Goal: Task Accomplishment & Management: Complete application form

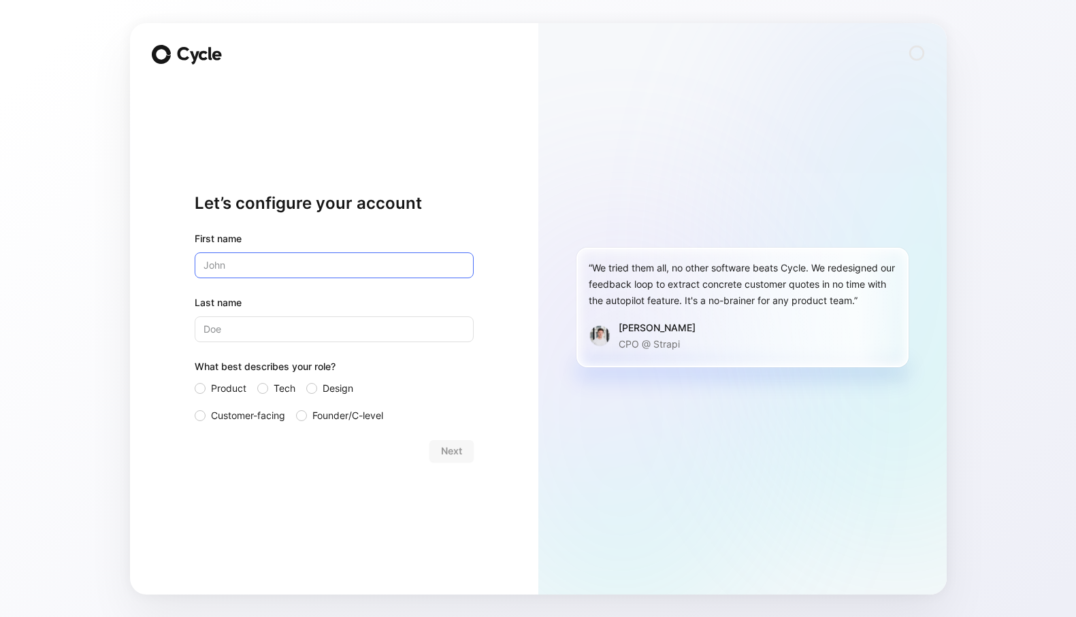
type input "[PERSON_NAME]"
click at [270, 390] on label "Tech" at bounding box center [276, 389] width 38 height 16
click at [257, 381] on input "Tech" at bounding box center [257, 381] width 0 height 0
click at [457, 455] on span "Next" at bounding box center [451, 451] width 21 height 16
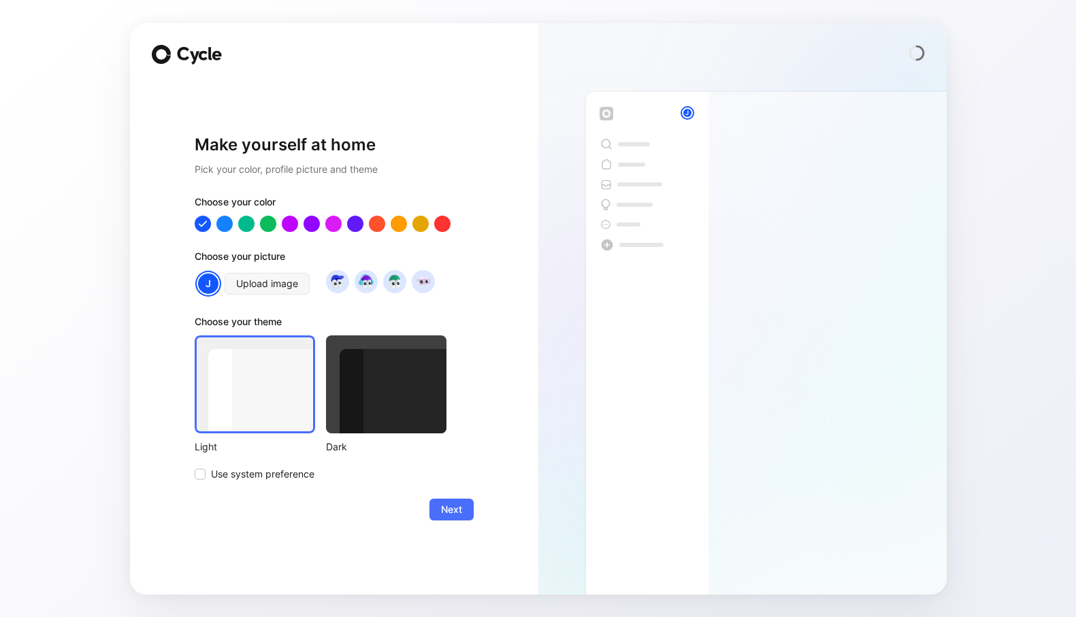
click at [374, 388] on div at bounding box center [386, 385] width 120 height 98
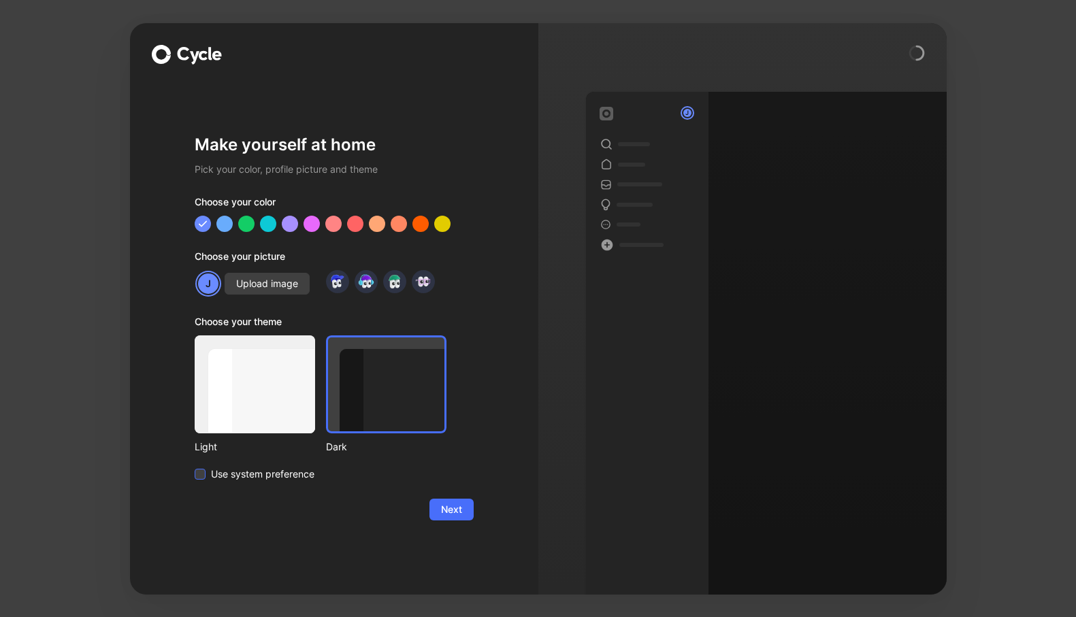
click at [277, 479] on span "Use system preference" at bounding box center [262, 474] width 103 height 16
click at [195, 466] on input "Use system preference" at bounding box center [195, 466] width 0 height 0
click at [422, 221] on div at bounding box center [420, 223] width 18 height 18
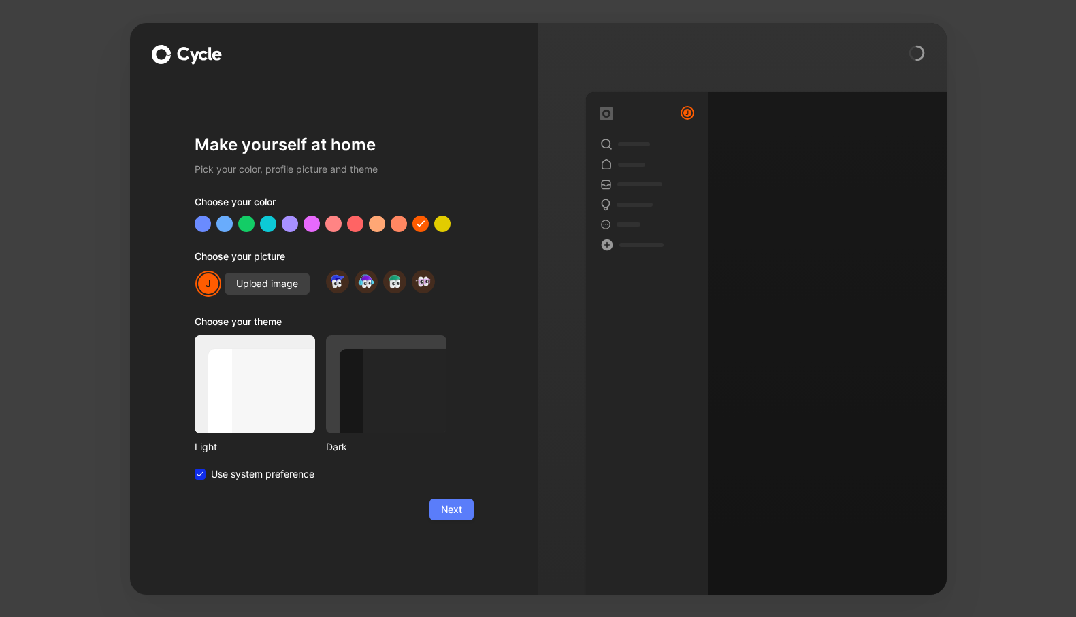
click at [457, 509] on span "Next" at bounding box center [451, 510] width 21 height 16
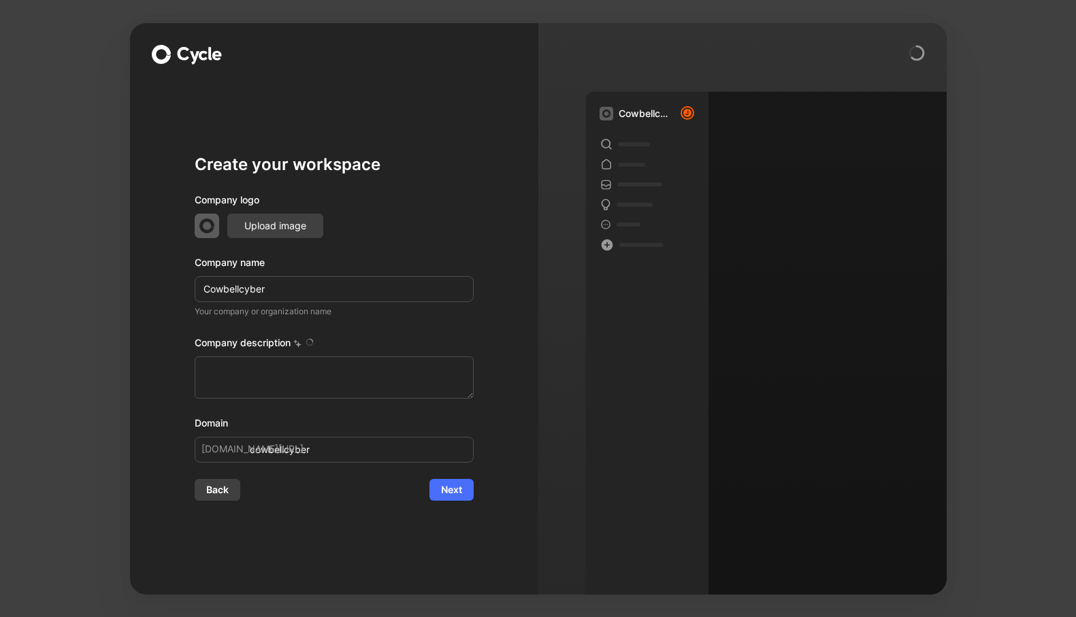
type textarea "Cowbell is a company focused on Adaptive Cyber Insurance, catering to small and…"
click at [515, 390] on div "Create your workspace Company logo Upload image Company name Cowbellcyber Your …" at bounding box center [334, 309] width 408 height 572
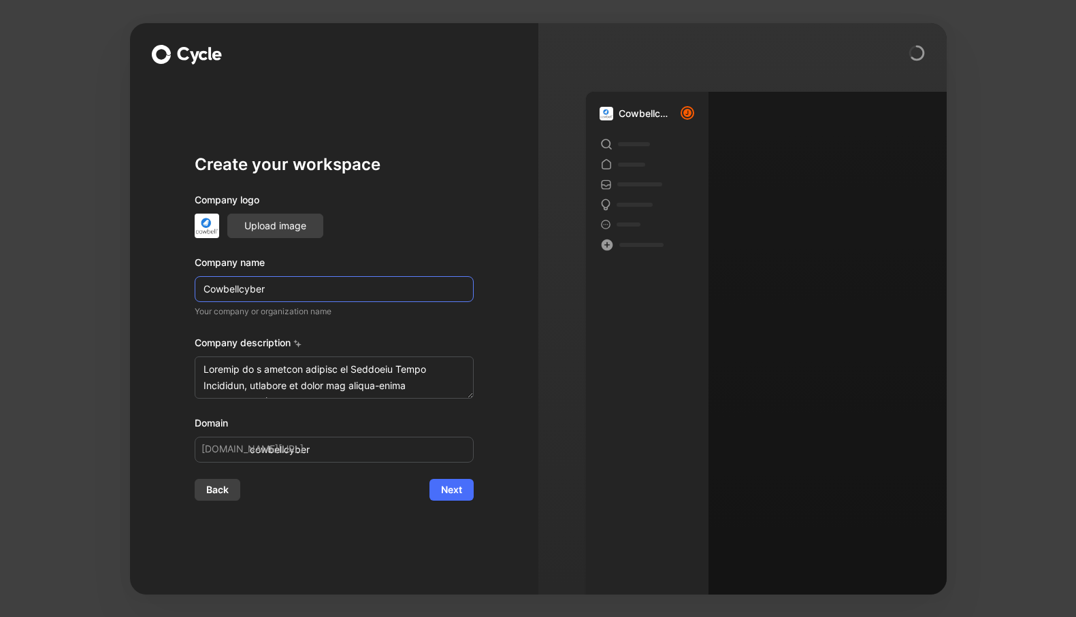
drag, startPoint x: 239, startPoint y: 291, endPoint x: 370, endPoint y: 289, distance: 130.7
click at [370, 289] on input "Cowbellcyber" at bounding box center [334, 289] width 279 height 26
type input "Cowbell"
type input "cowbell"
type input "Cowbell"
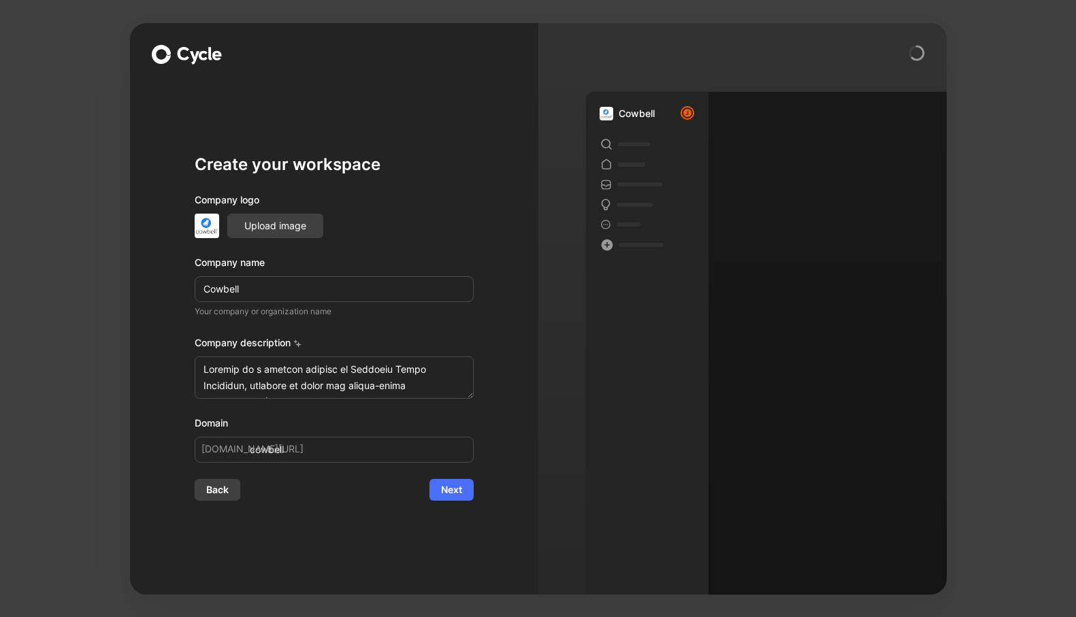
click at [447, 251] on div "Company logo Upload image Company name Cowbell Your company or organization nam…" at bounding box center [334, 327] width 279 height 271
click at [456, 492] on span "Next" at bounding box center [451, 490] width 21 height 16
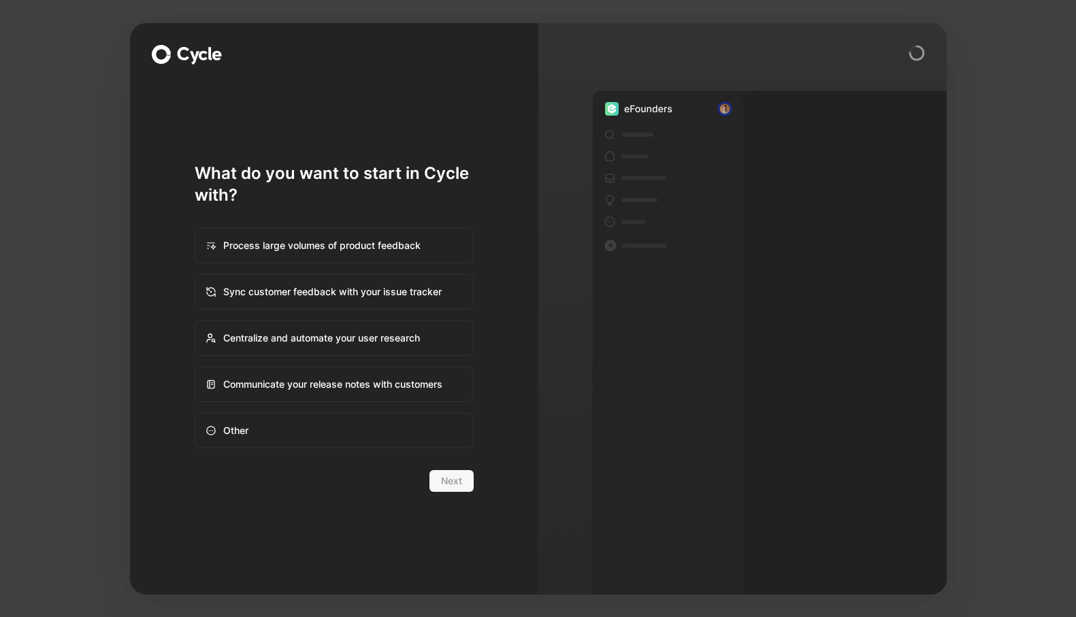
click at [251, 464] on form "Process large volumes of product feedback Sync customer feedback with your issu…" at bounding box center [334, 349] width 279 height 286
click at [259, 423] on div "Other" at bounding box center [334, 431] width 276 height 33
click at [196, 415] on input "Other" at bounding box center [195, 414] width 1 height 1
radio input "true"
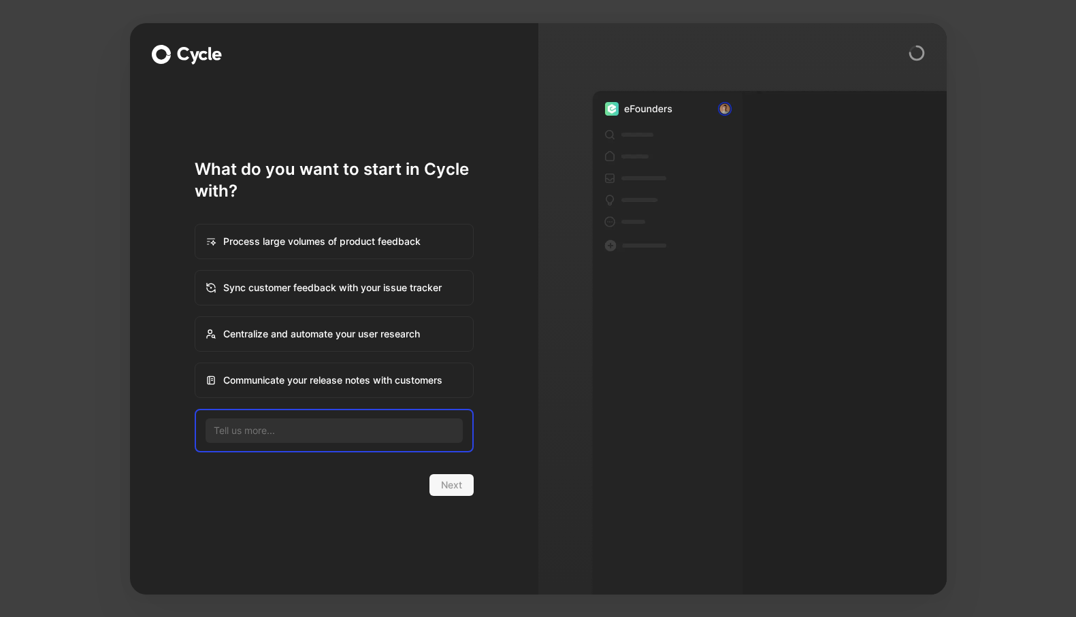
click at [384, 215] on form "Process large volumes of product feedback Sync customer feedback with your issu…" at bounding box center [334, 349] width 279 height 294
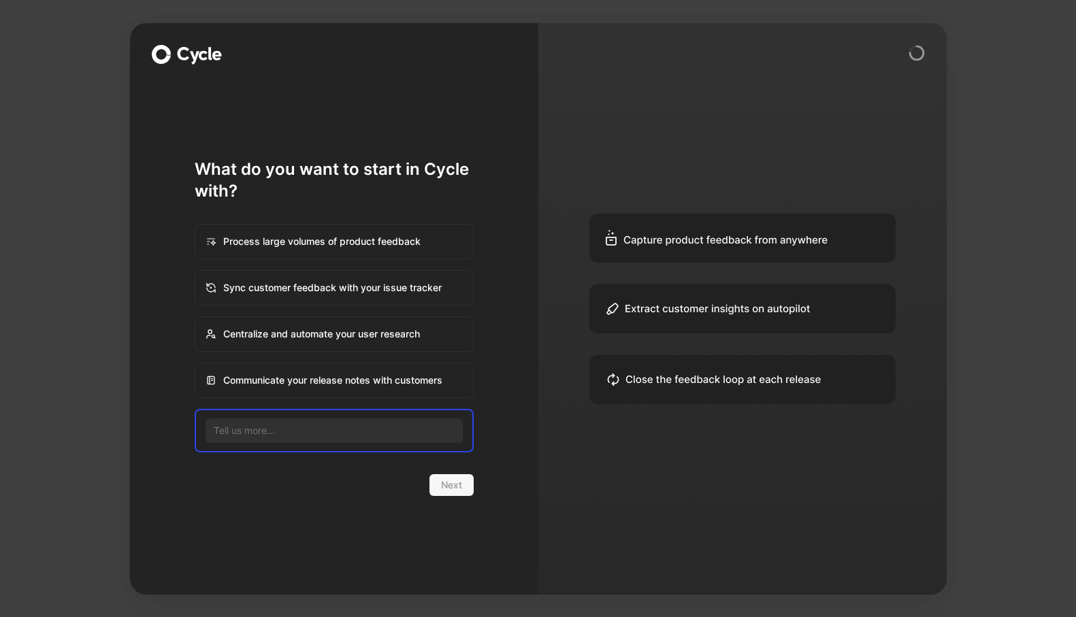
click at [381, 240] on div "Process large volumes of product feedback" at bounding box center [334, 241] width 276 height 33
click at [196, 225] on input "Process large volumes of product feedback" at bounding box center [195, 225] width 1 height 1
radio input "true"
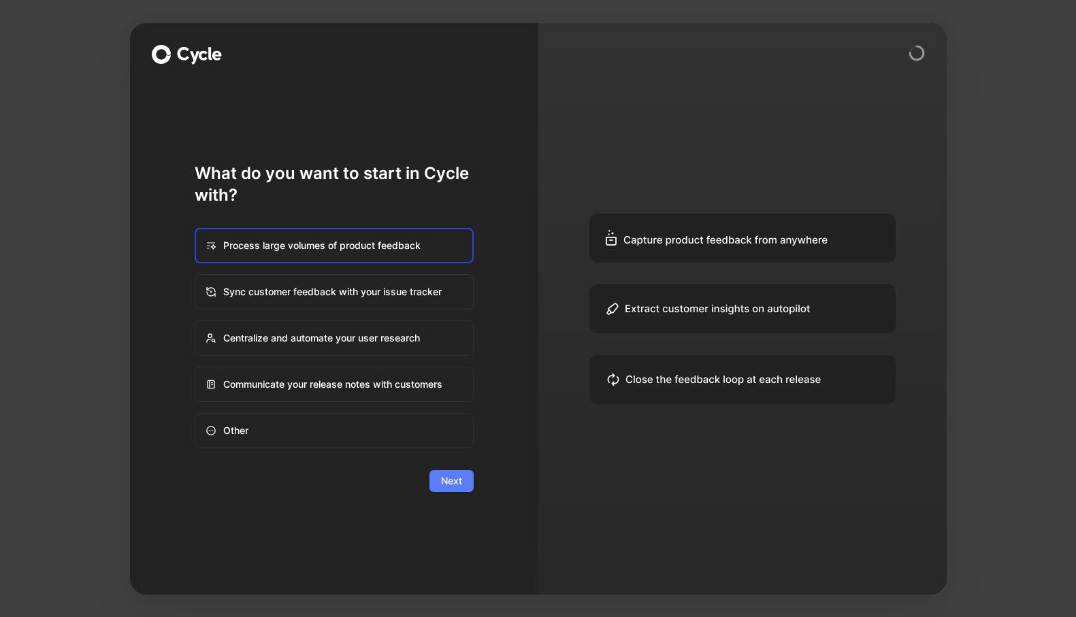
click at [449, 480] on span "Next" at bounding box center [451, 481] width 21 height 16
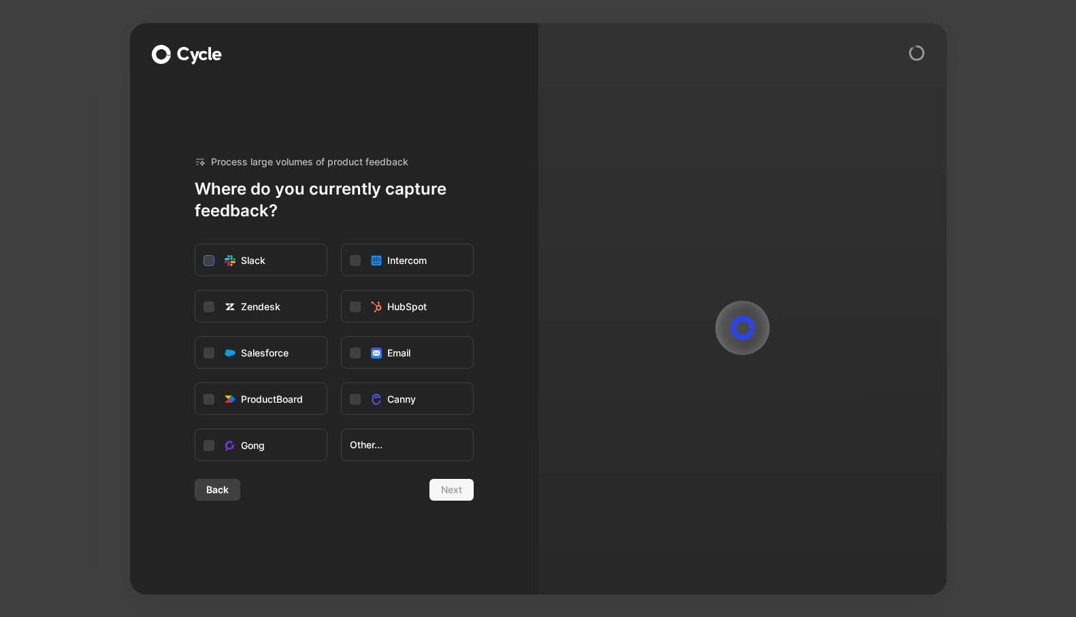
click at [289, 260] on label "Slack" at bounding box center [260, 260] width 131 height 33
click at [195, 244] on input "Slack" at bounding box center [195, 244] width 0 height 0
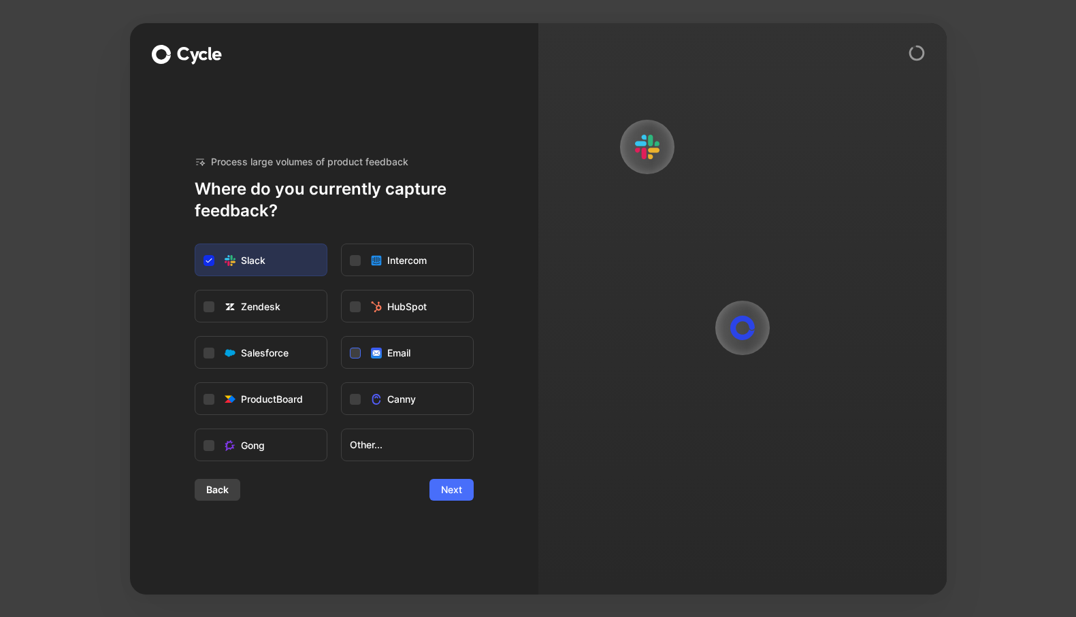
click at [367, 351] on label "Email" at bounding box center [407, 353] width 131 height 33
click at [342, 337] on input "Email" at bounding box center [342, 337] width 0 height 0
click at [453, 490] on span "Next" at bounding box center [451, 490] width 21 height 16
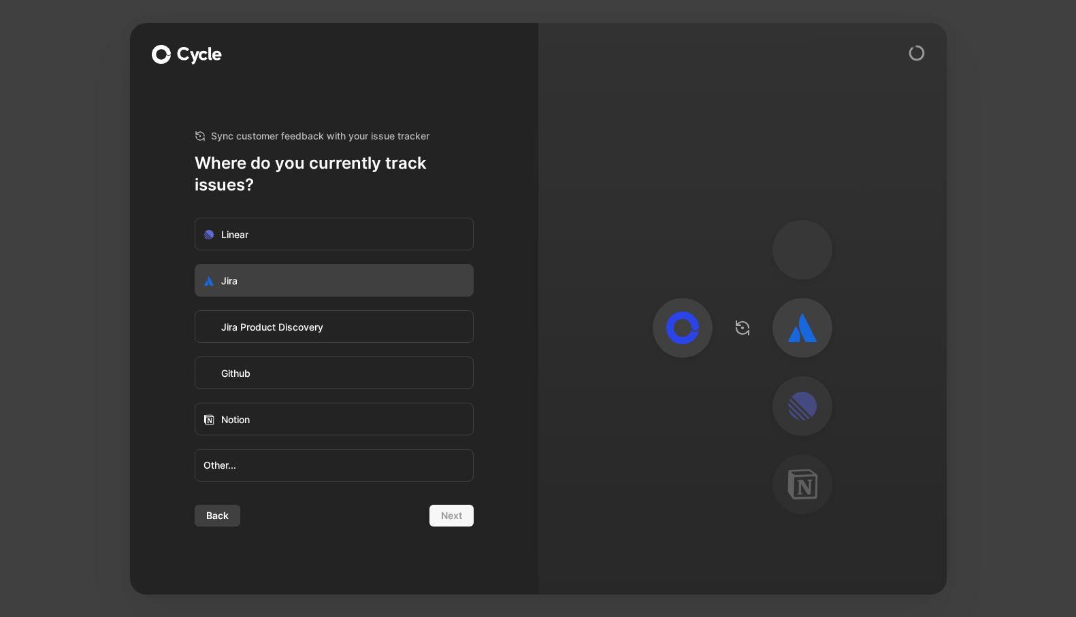
click at [366, 285] on label "Jira" at bounding box center [334, 281] width 278 height 33
click at [195, 265] on input "Jira" at bounding box center [195, 265] width 0 height 0
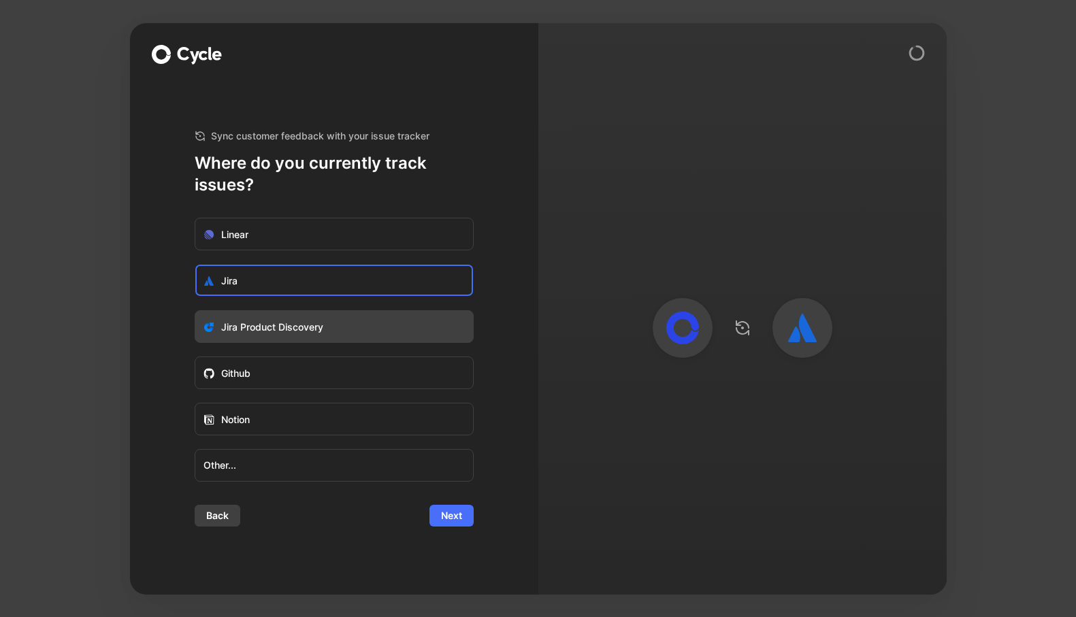
click at [361, 327] on label "Jira Product Discovery" at bounding box center [334, 327] width 278 height 33
click at [195, 311] on input "Jira Product Discovery" at bounding box center [195, 311] width 0 height 0
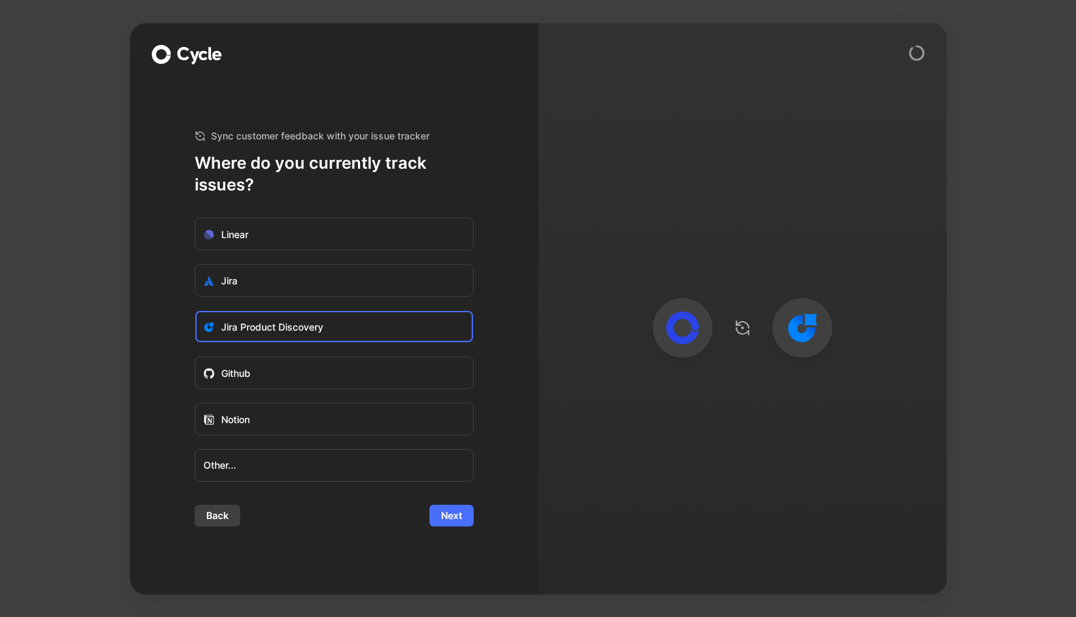
click at [365, 300] on ul "Linear Jira Jira Product Discovery Github Notion Other..." at bounding box center [334, 350] width 279 height 264
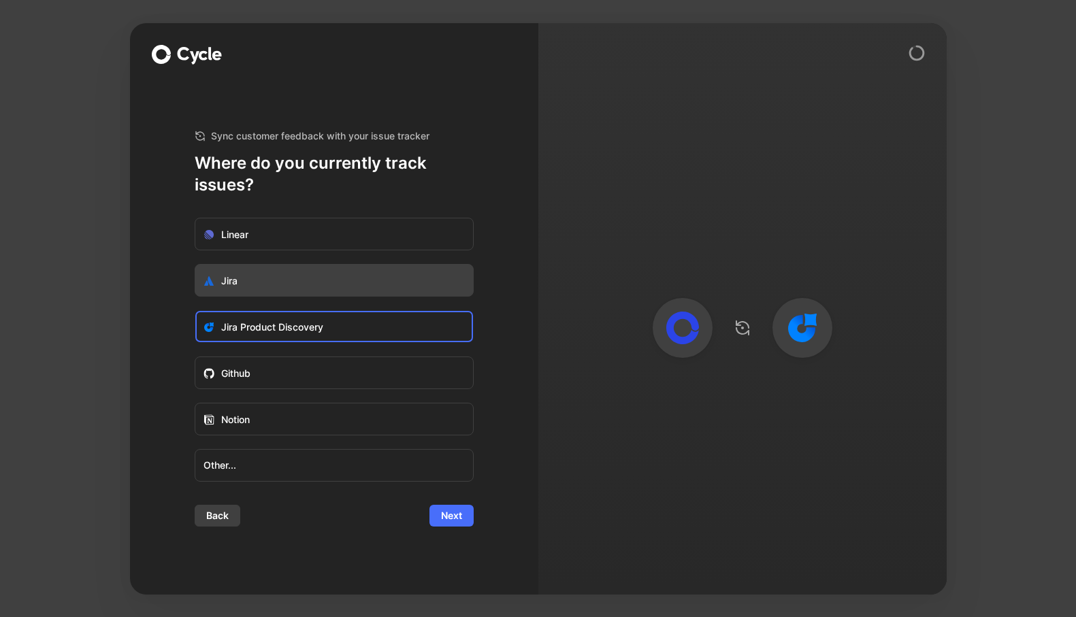
click at [368, 286] on label "Jira" at bounding box center [334, 281] width 278 height 33
click at [195, 265] on input "Jira" at bounding box center [195, 265] width 0 height 0
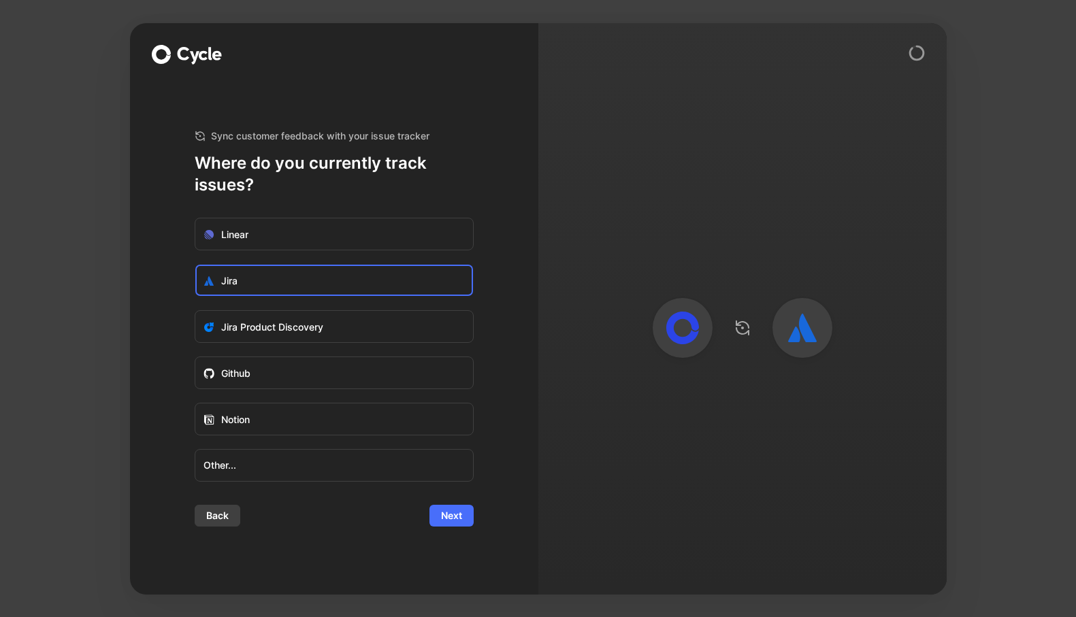
click at [471, 530] on div "Sync customer feedback with your issue tracker Where do you currently track iss…" at bounding box center [334, 328] width 279 height 492
click at [456, 511] on span "Next" at bounding box center [451, 516] width 21 height 16
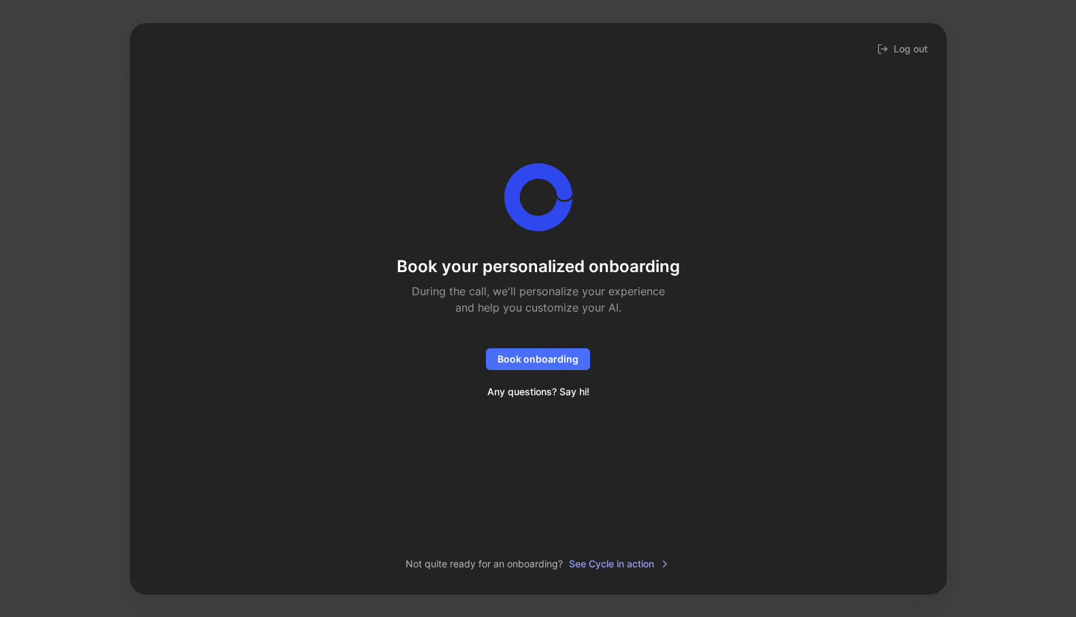
click at [564, 451] on div "Book your personalized onboarding During the call, we'll personalize your exper…" at bounding box center [538, 300] width 773 height 511
click at [490, 284] on h2 "During the call, we'll personalize your experience and help you customize your …" at bounding box center [538, 299] width 268 height 33
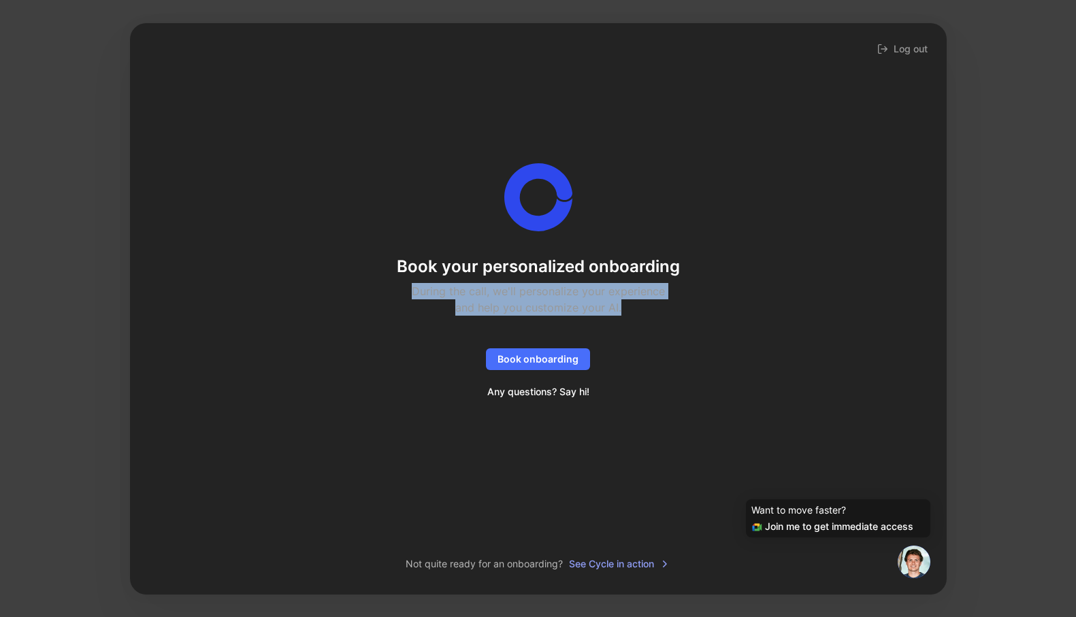
drag, startPoint x: 411, startPoint y: 287, endPoint x: 639, endPoint y: 304, distance: 228.7
click at [640, 305] on h2 "During the call, we'll personalize your experience and help you customize your …" at bounding box center [538, 299] width 268 height 33
